Goal: Task Accomplishment & Management: Manage account settings

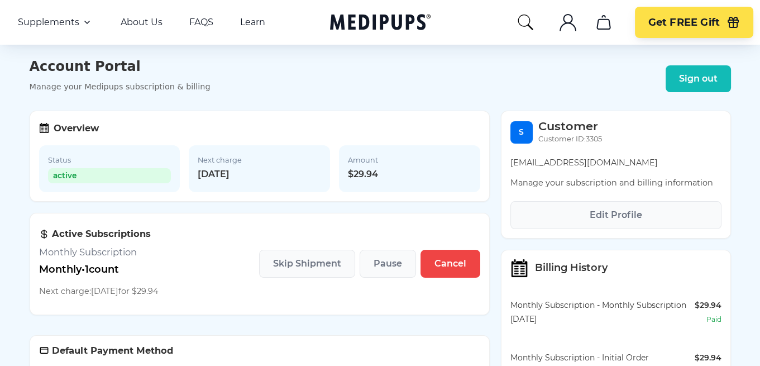
scroll to position [167, 0]
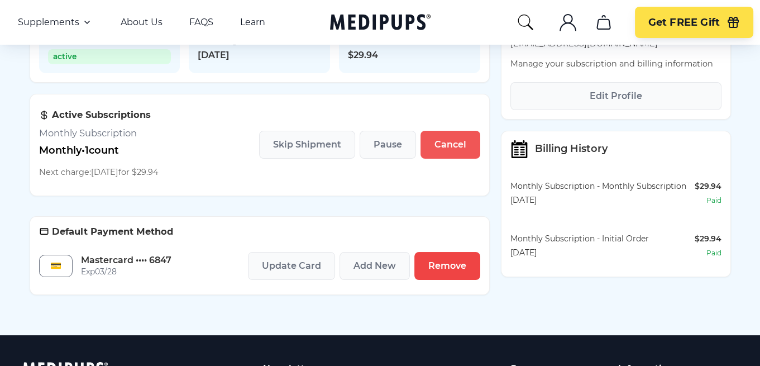
click at [449, 150] on span "Cancel" at bounding box center [450, 144] width 32 height 11
click at [52, 270] on div "💳" at bounding box center [55, 266] width 33 height 22
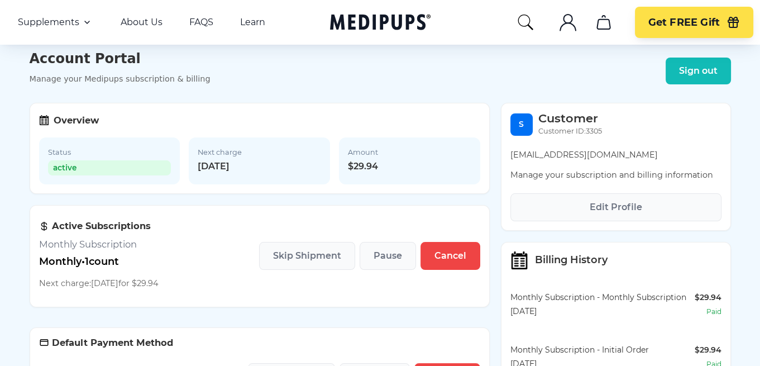
scroll to position [112, 0]
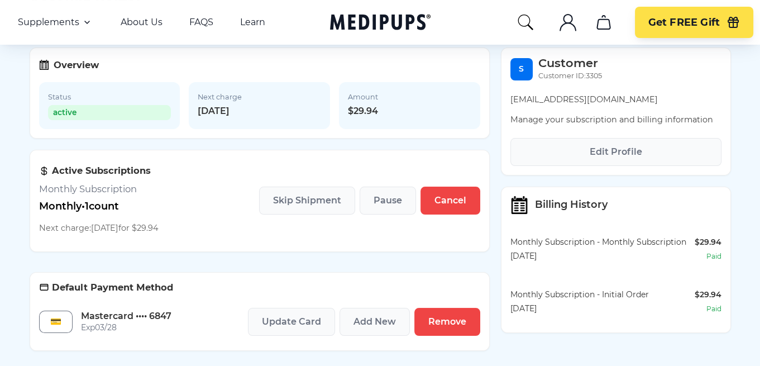
click at [67, 70] on h3 "Overview" at bounding box center [76, 65] width 45 height 12
click at [44, 70] on icon at bounding box center [44, 65] width 10 height 10
click at [463, 204] on span "Cancel" at bounding box center [450, 200] width 32 height 11
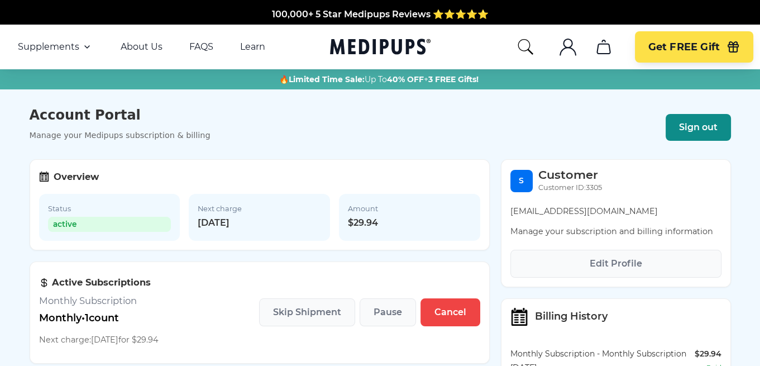
click at [693, 127] on span "Sign out" at bounding box center [698, 127] width 39 height 11
